Goal: Information Seeking & Learning: Understand process/instructions

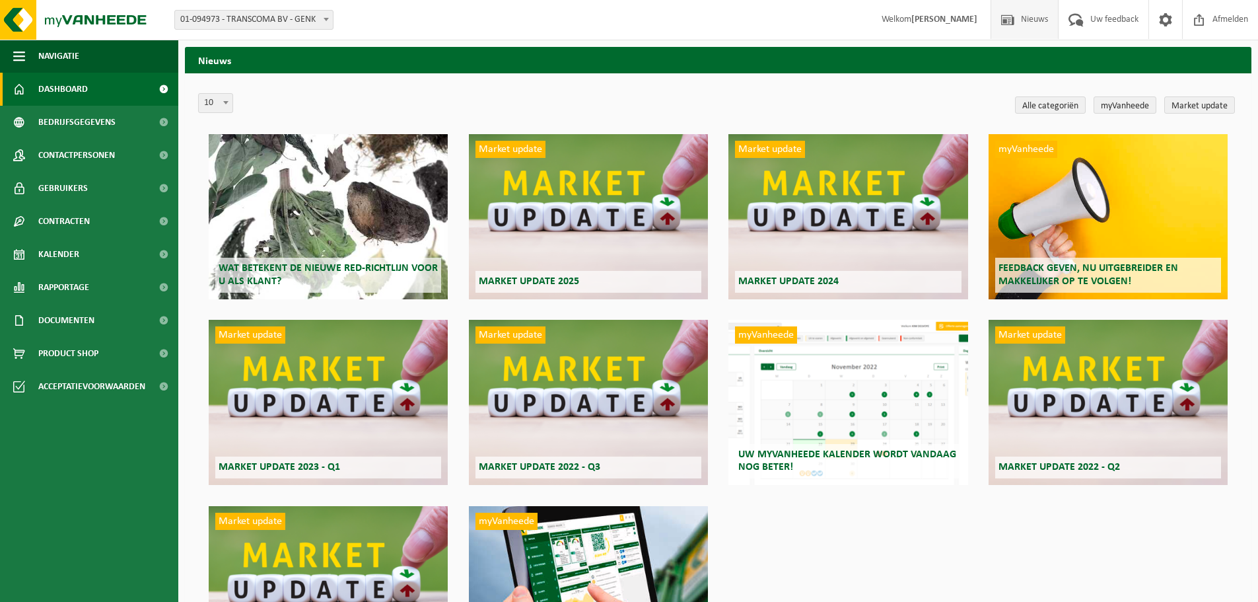
click at [97, 86] on link "Dashboard" at bounding box center [89, 89] width 178 height 33
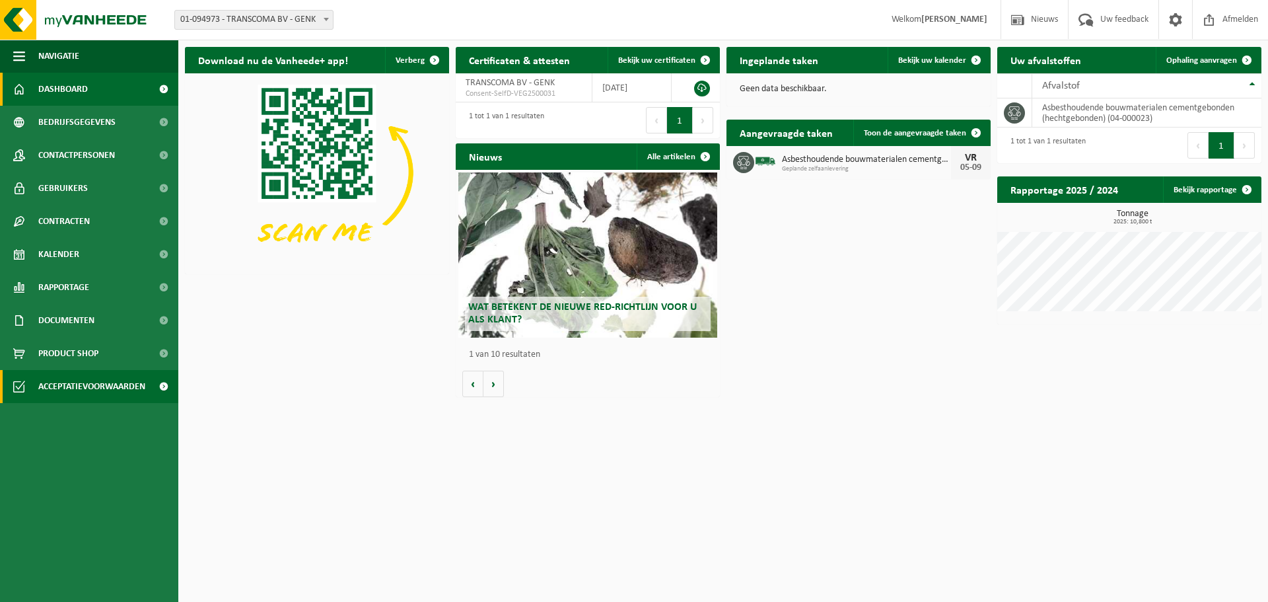
click at [90, 384] on span "Acceptatievoorwaarden" at bounding box center [91, 386] width 107 height 33
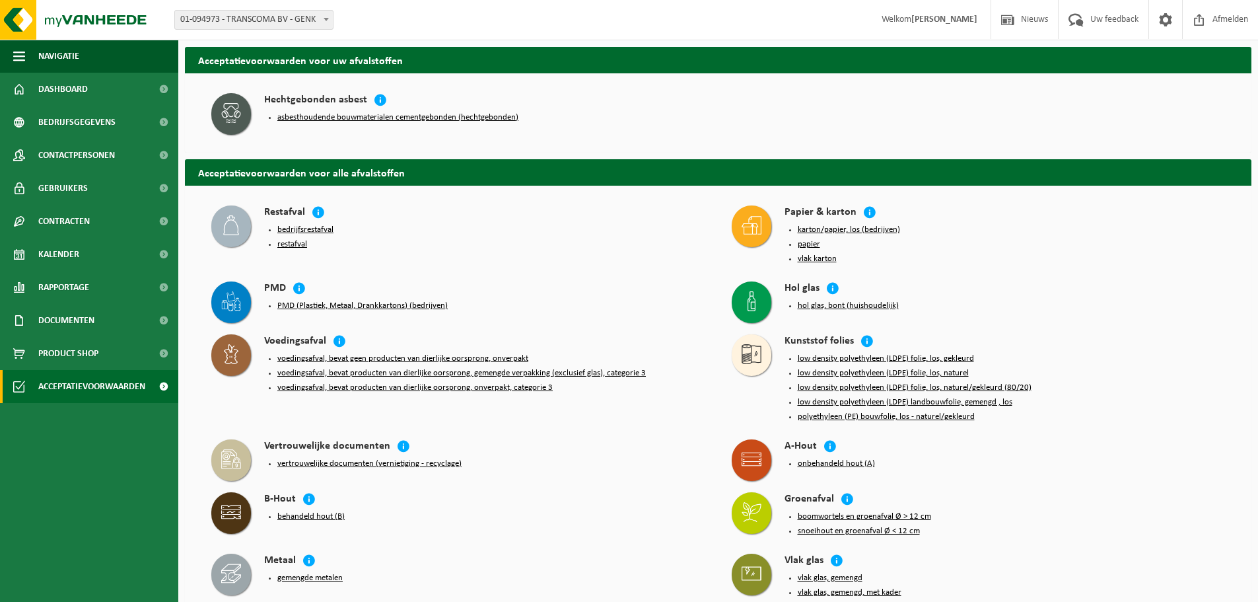
click at [326, 115] on button "asbesthoudende bouwmaterialen cementgebonden (hechtgebonden)" at bounding box center [397, 117] width 241 height 11
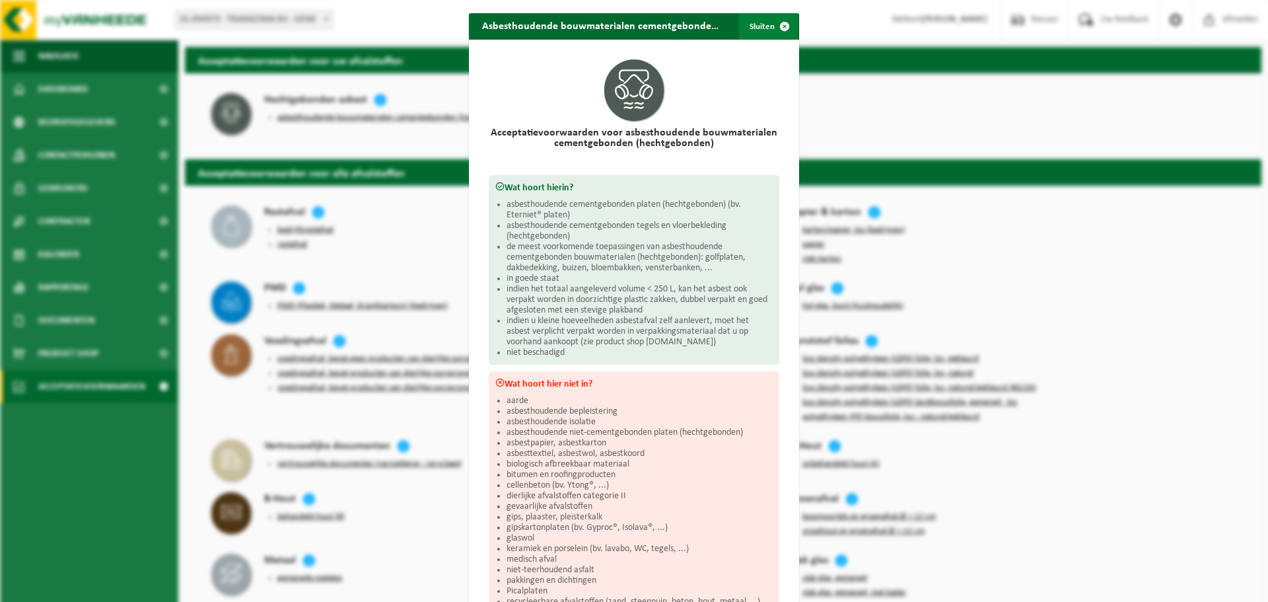
click at [748, 28] on button "Sluiten" at bounding box center [768, 26] width 59 height 26
